Goal: Task Accomplishment & Management: Manage account settings

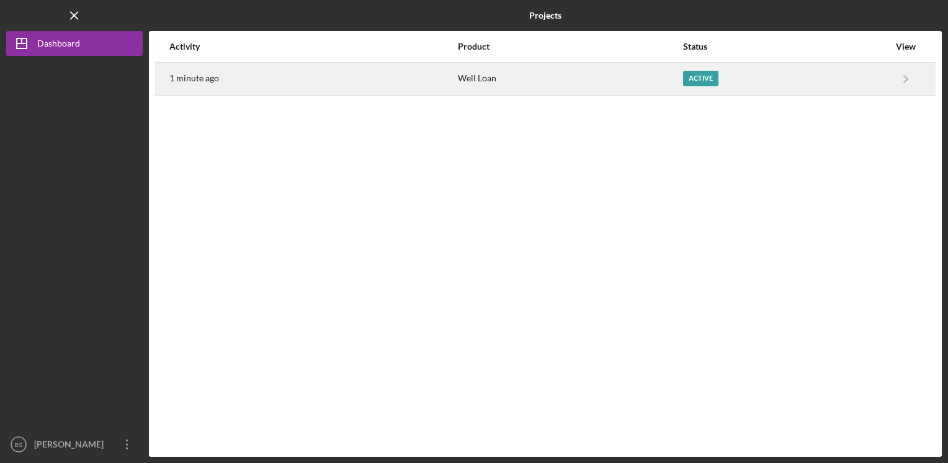
click at [697, 78] on div "Active" at bounding box center [700, 79] width 35 height 16
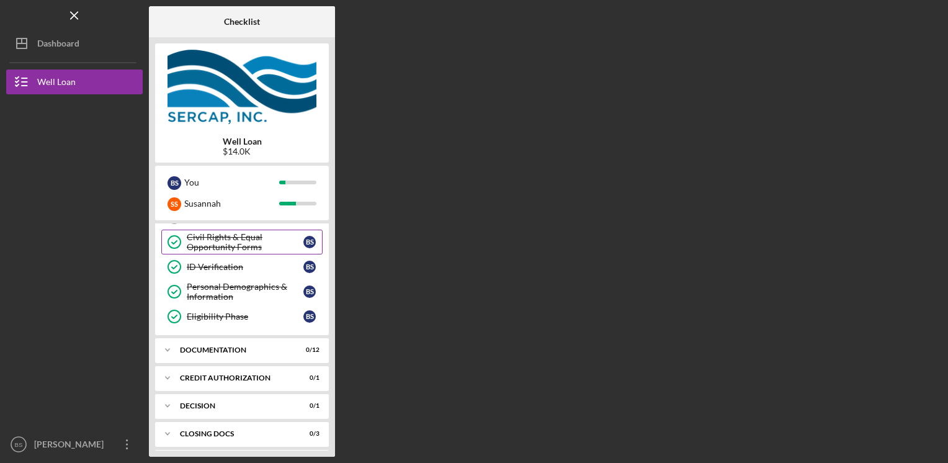
scroll to position [124, 0]
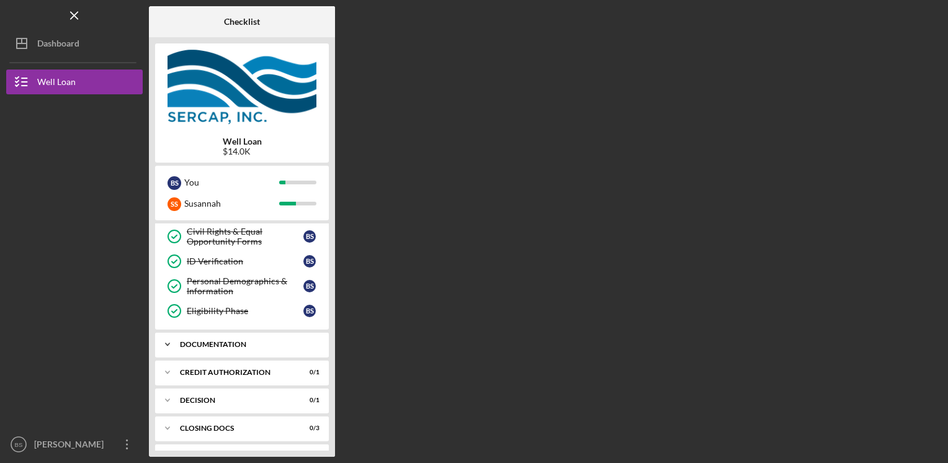
click at [226, 346] on div "Icon/Expander Documentation 0 / 12" at bounding box center [242, 344] width 174 height 25
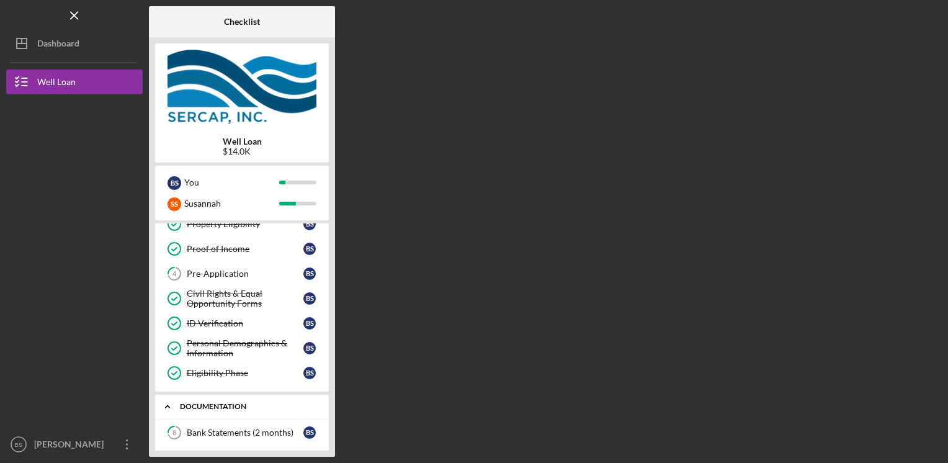
scroll to position [0, 0]
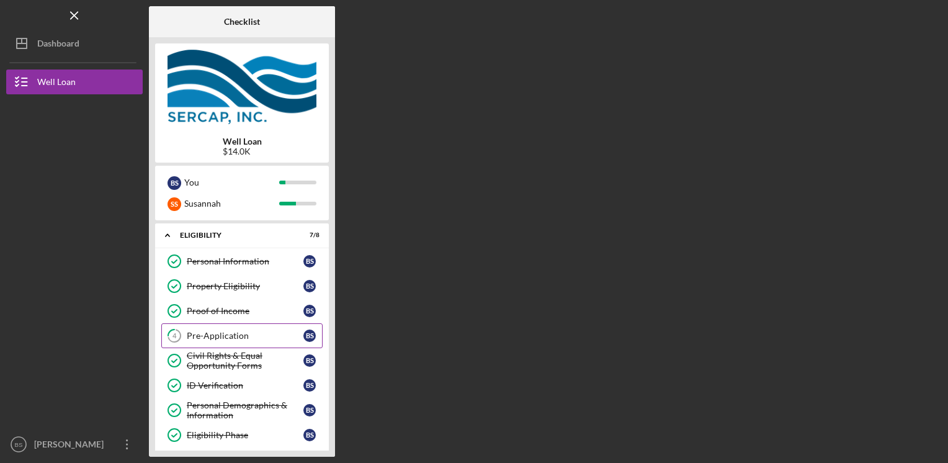
click at [242, 332] on div "Pre-Application" at bounding box center [245, 336] width 117 height 10
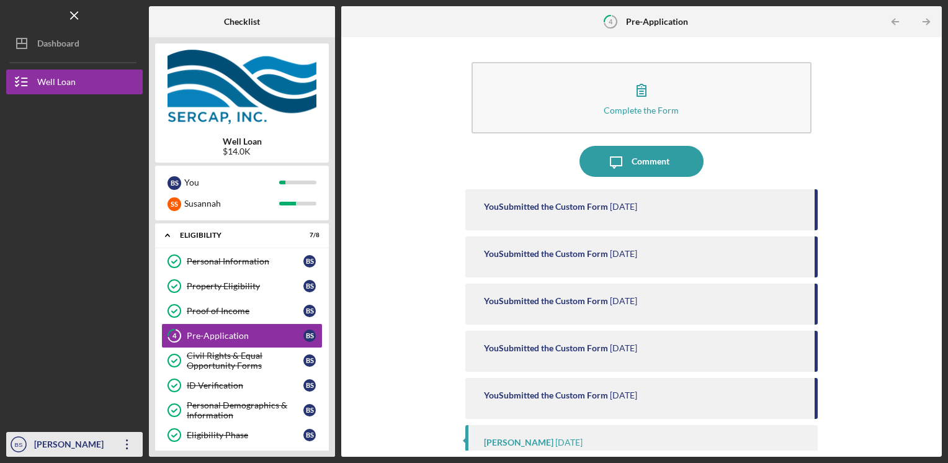
click at [114, 450] on icon "Icon/Overflow" at bounding box center [127, 444] width 31 height 31
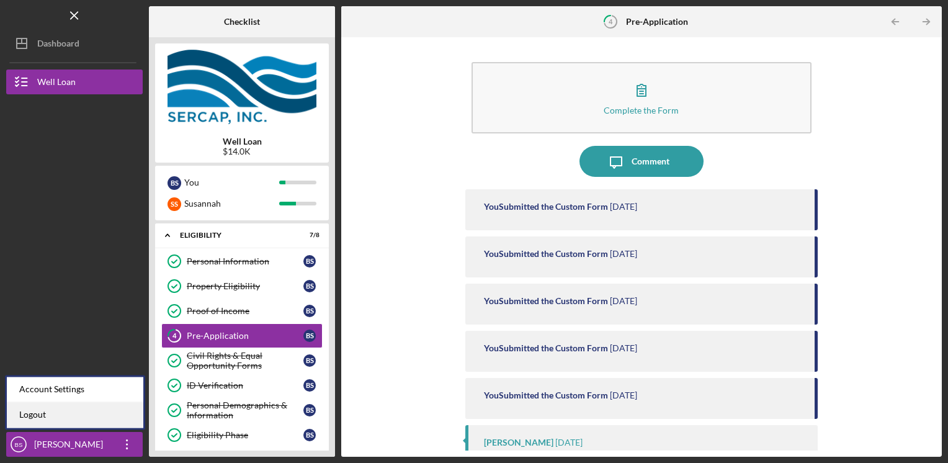
click at [109, 413] on link "Logout" at bounding box center [75, 414] width 136 height 25
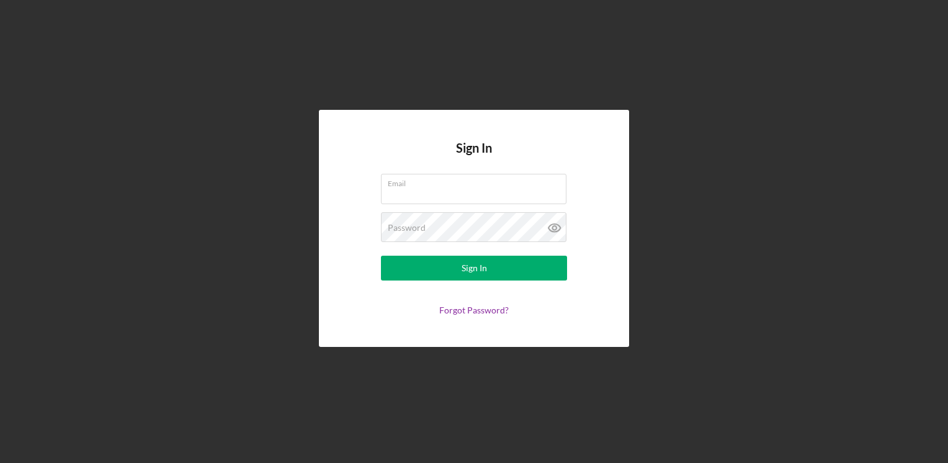
type input "[EMAIL_ADDRESS][DOMAIN_NAME]"
